Goal: Communication & Community: Answer question/provide support

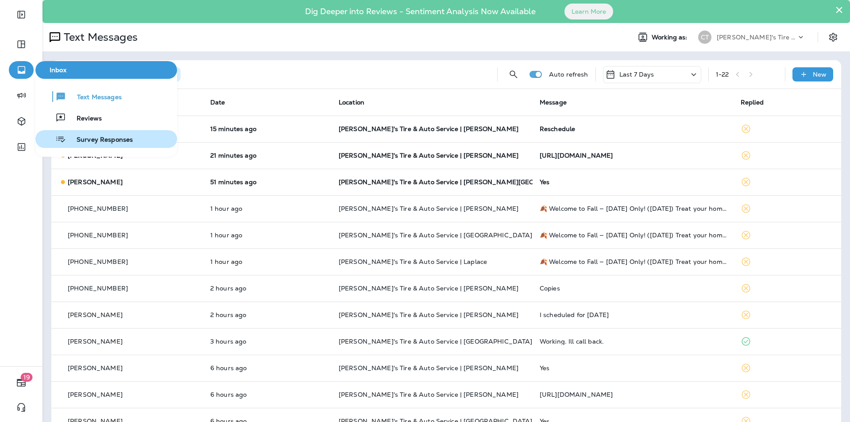
click at [99, 138] on span "Survey Responses" at bounding box center [99, 140] width 67 height 8
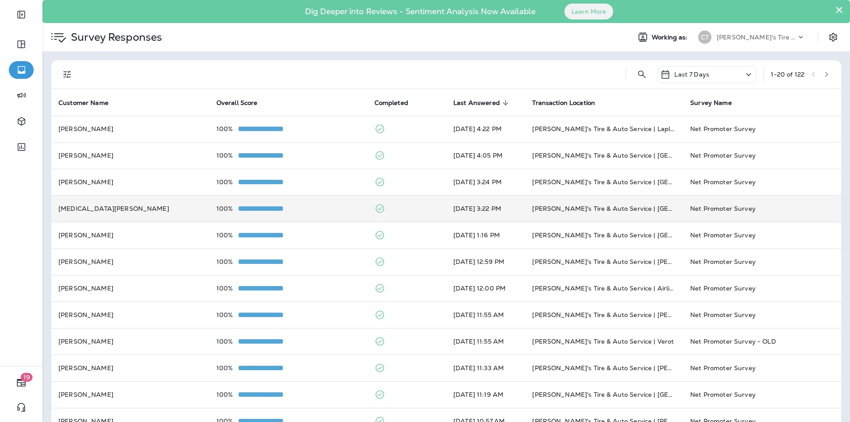
click at [318, 206] on div "100%" at bounding box center [289, 208] width 144 height 7
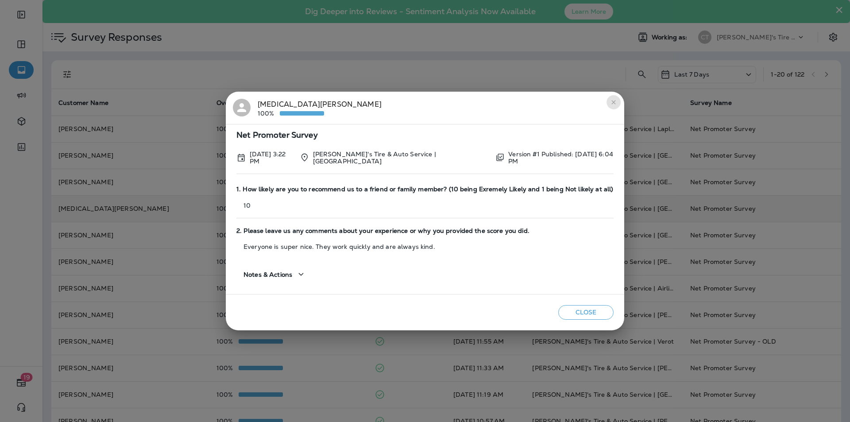
click at [612, 103] on icon "close" at bounding box center [613, 102] width 7 height 7
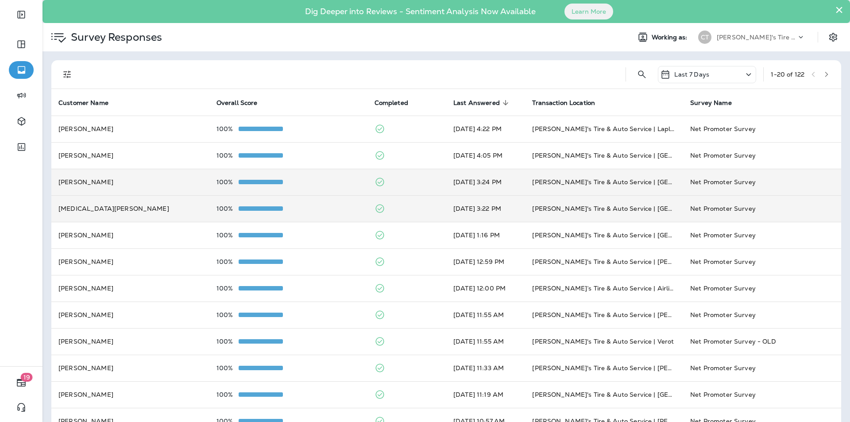
click at [329, 180] on div "100%" at bounding box center [289, 182] width 144 height 7
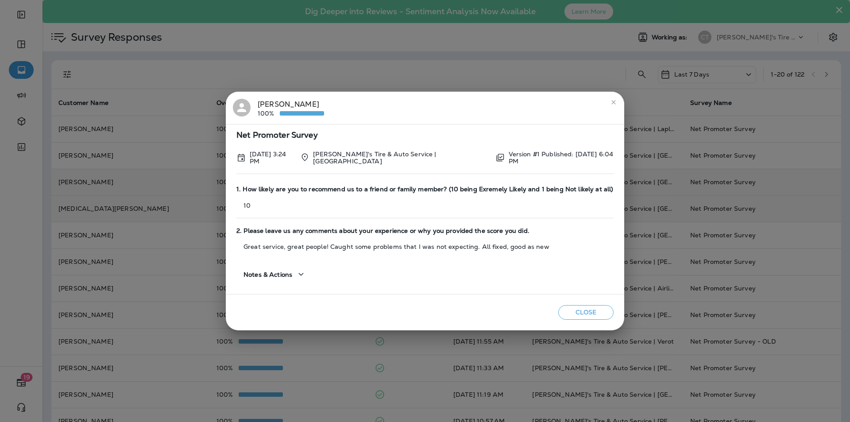
drag, startPoint x: 617, startPoint y: 102, endPoint x: 603, endPoint y: 105, distance: 15.0
click at [617, 102] on button "close" at bounding box center [614, 102] width 14 height 14
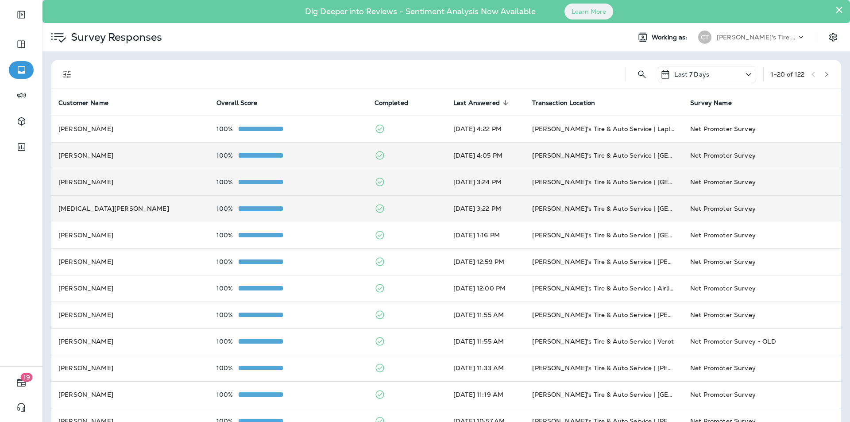
click at [318, 154] on div "100%" at bounding box center [289, 155] width 144 height 7
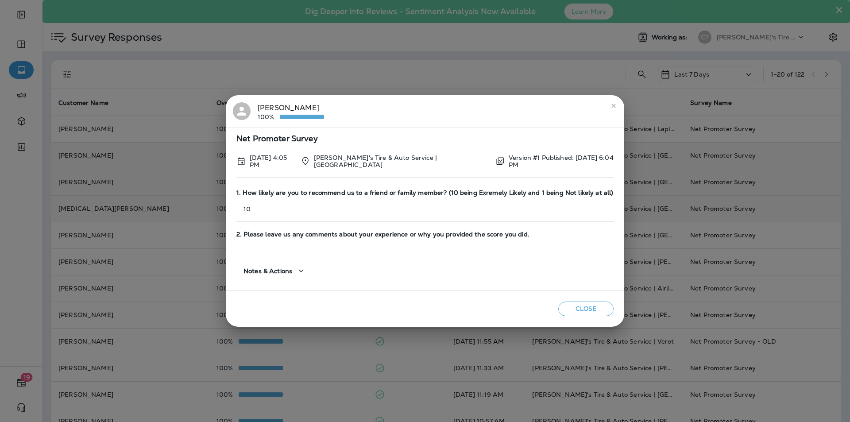
click at [616, 105] on icon "close" at bounding box center [613, 105] width 7 height 7
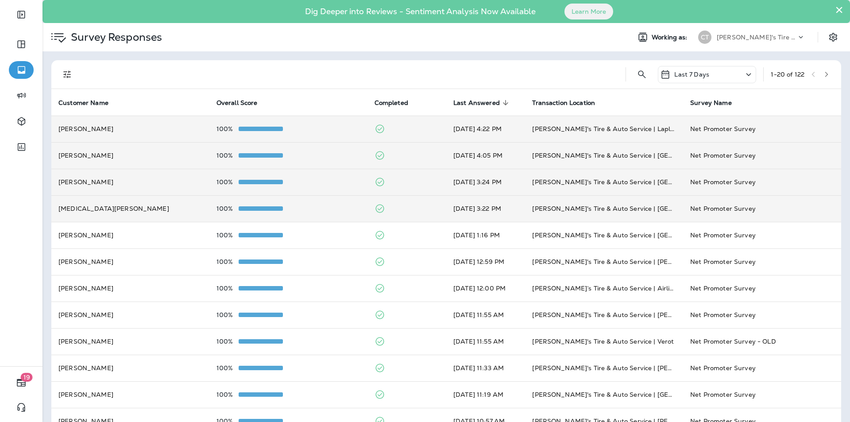
click at [332, 131] on div "100%" at bounding box center [289, 128] width 144 height 7
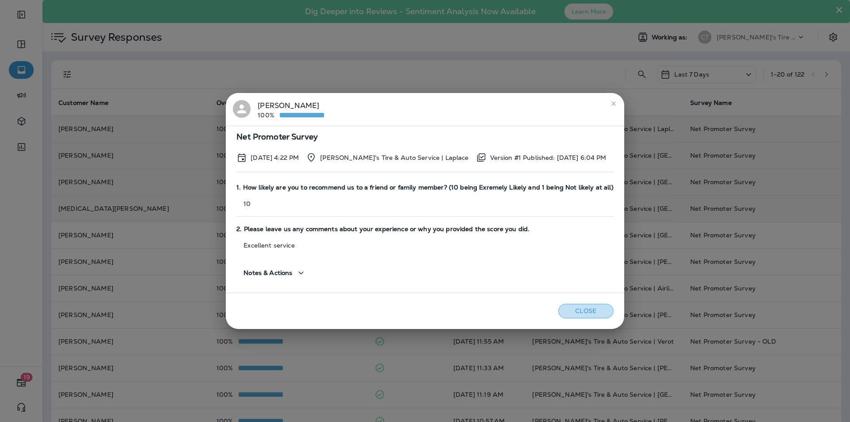
drag, startPoint x: 583, startPoint y: 311, endPoint x: 379, endPoint y: 217, distance: 225.5
click at [583, 311] on button "Close" at bounding box center [586, 311] width 55 height 15
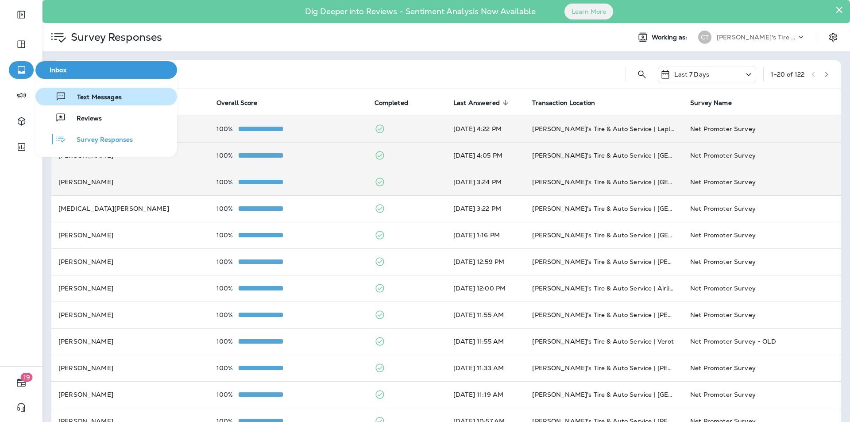
click at [95, 94] on span "Text Messages" at bounding box center [93, 97] width 55 height 8
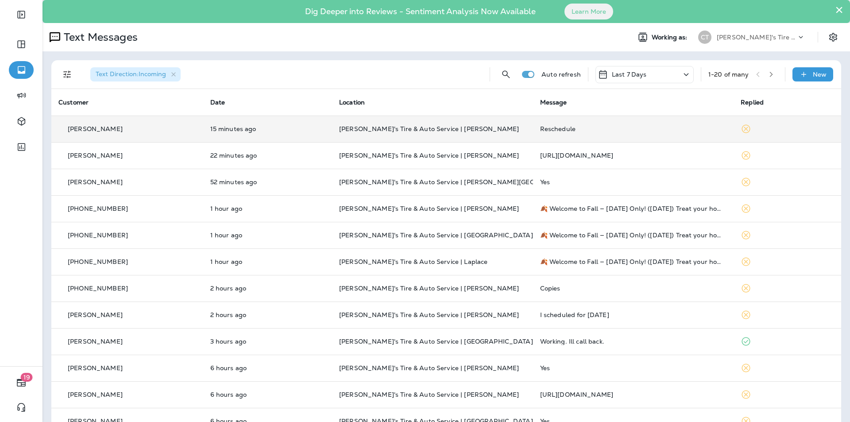
click at [643, 128] on div "Reschedule" at bounding box center [633, 128] width 187 height 7
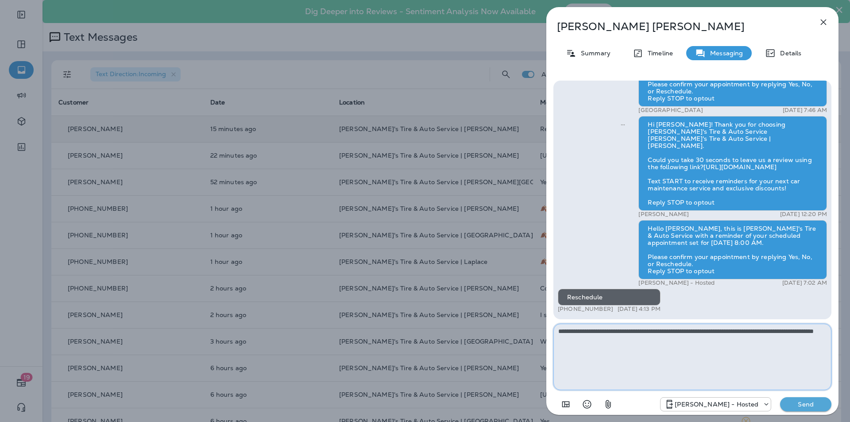
drag, startPoint x: 664, startPoint y: 330, endPoint x: 667, endPoint y: 339, distance: 10.2
click at [664, 330] on textarea "**********" at bounding box center [693, 357] width 278 height 66
type textarea "**********"
click at [801, 402] on p "Send" at bounding box center [806, 404] width 37 height 8
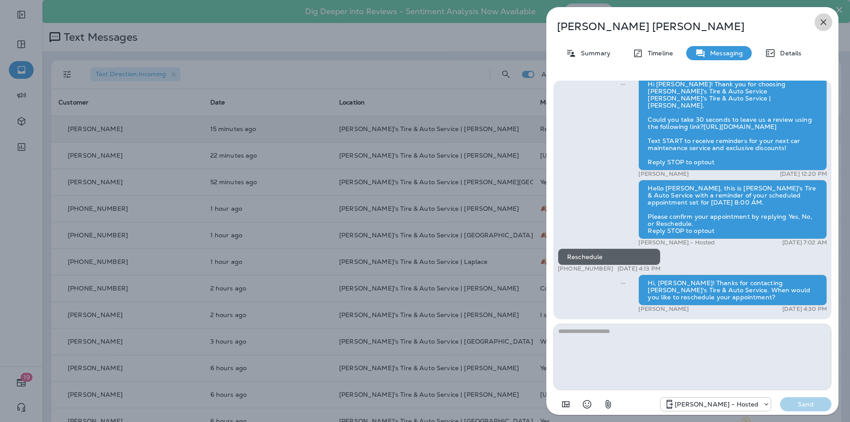
click at [822, 20] on icon "button" at bounding box center [824, 22] width 6 height 6
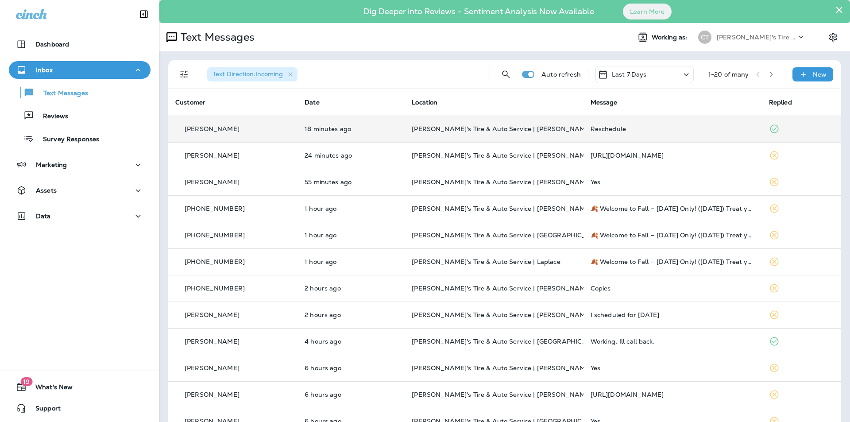
click at [553, 127] on p "[PERSON_NAME]'s Tire & Auto Service | [PERSON_NAME]" at bounding box center [494, 128] width 164 height 7
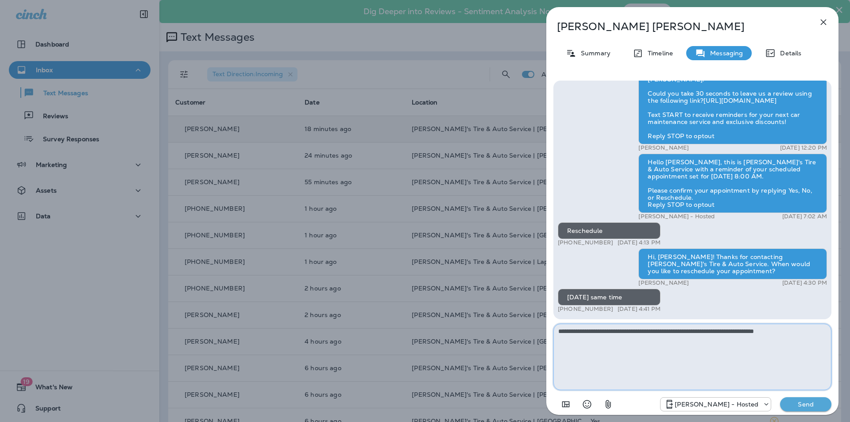
click at [664, 331] on textarea "**********" at bounding box center [693, 357] width 278 height 66
type textarea "**********"
drag, startPoint x: 802, startPoint y: 404, endPoint x: 782, endPoint y: 403, distance: 19.5
click at [802, 404] on p "Send" at bounding box center [806, 404] width 37 height 8
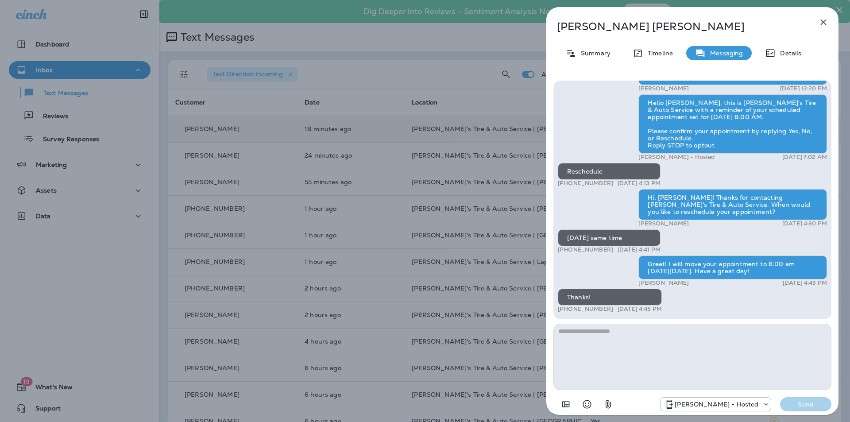
click at [825, 23] on icon "button" at bounding box center [824, 22] width 6 height 6
